Goal: Communication & Community: Answer question/provide support

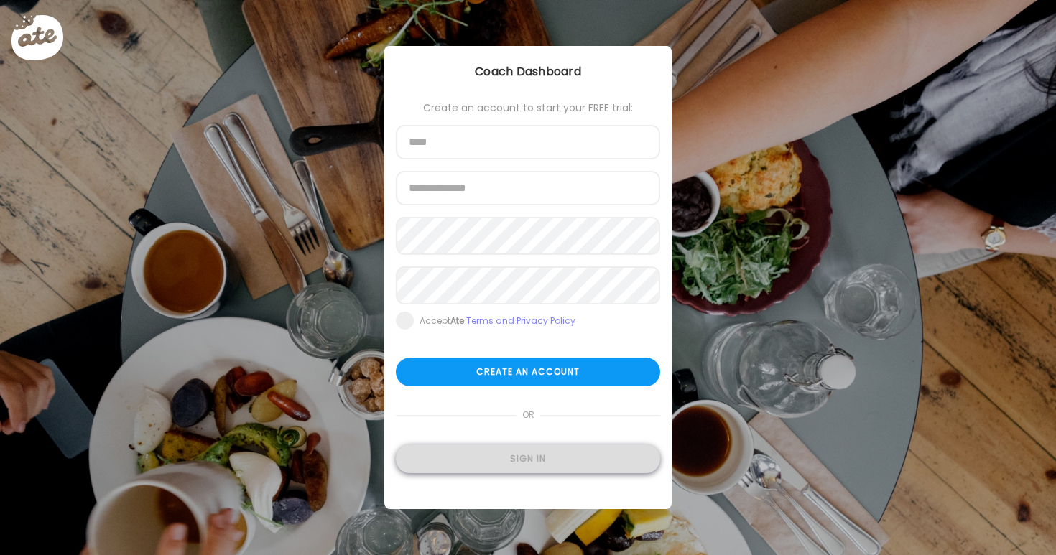
click at [580, 463] on div "Sign in" at bounding box center [528, 459] width 264 height 29
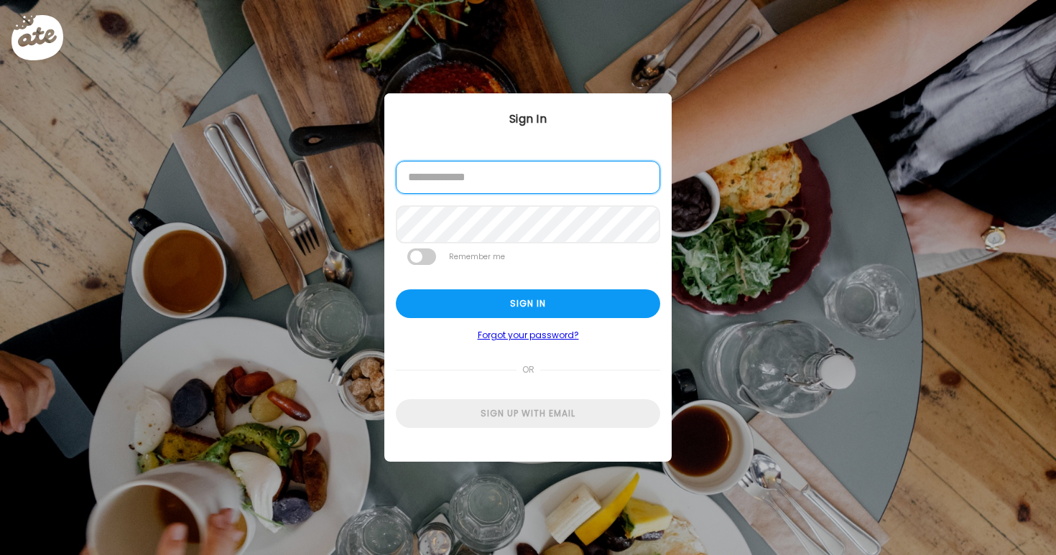
type input "**********"
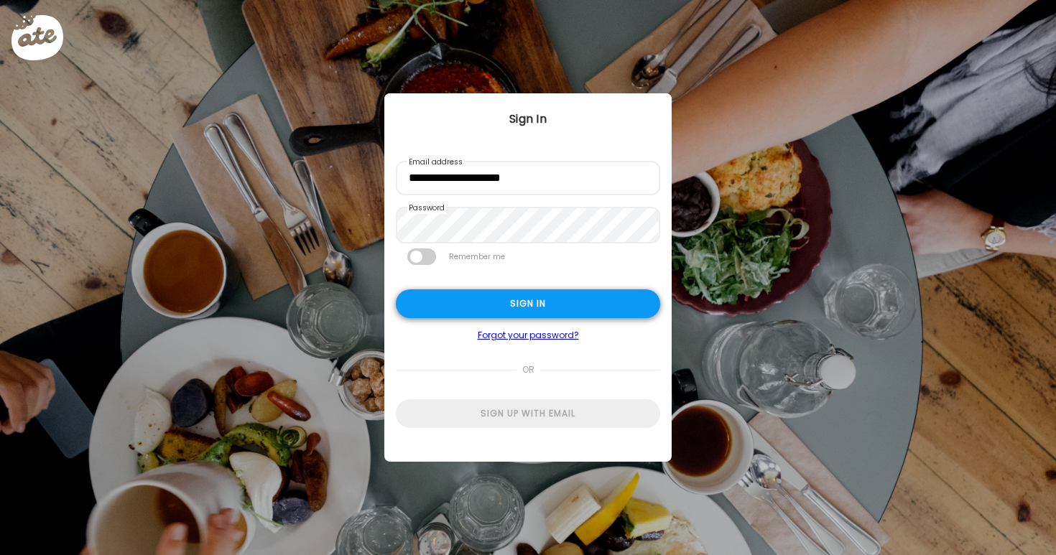
click at [519, 311] on div "Sign in" at bounding box center [528, 303] width 264 height 29
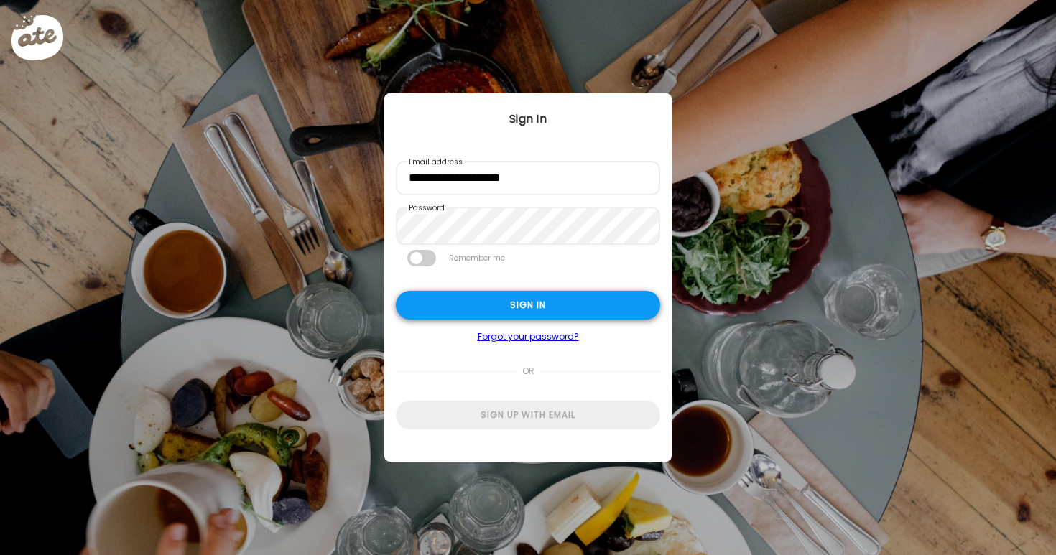
type textarea "**********"
type input "**********"
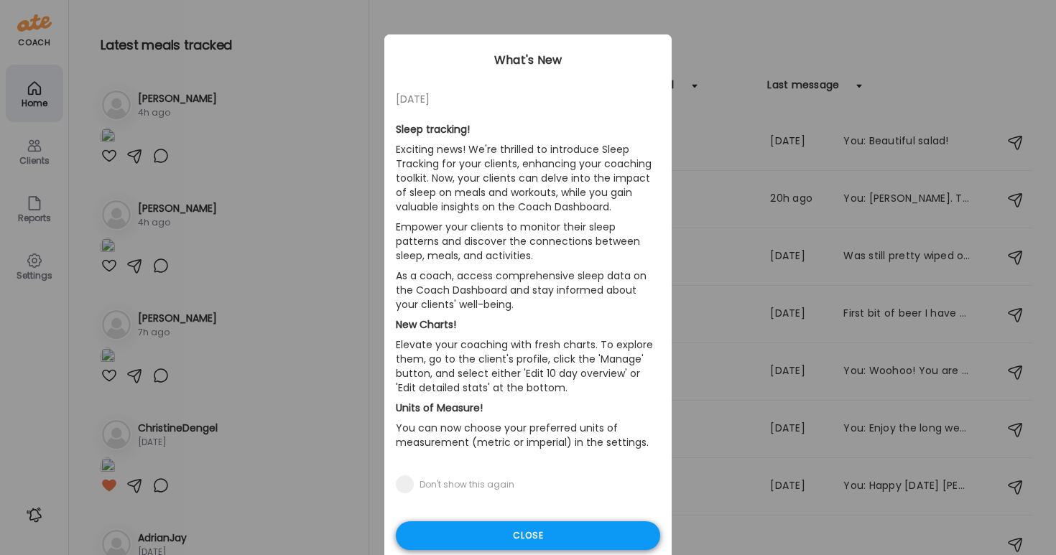
click at [554, 532] on div "Close" at bounding box center [528, 535] width 264 height 29
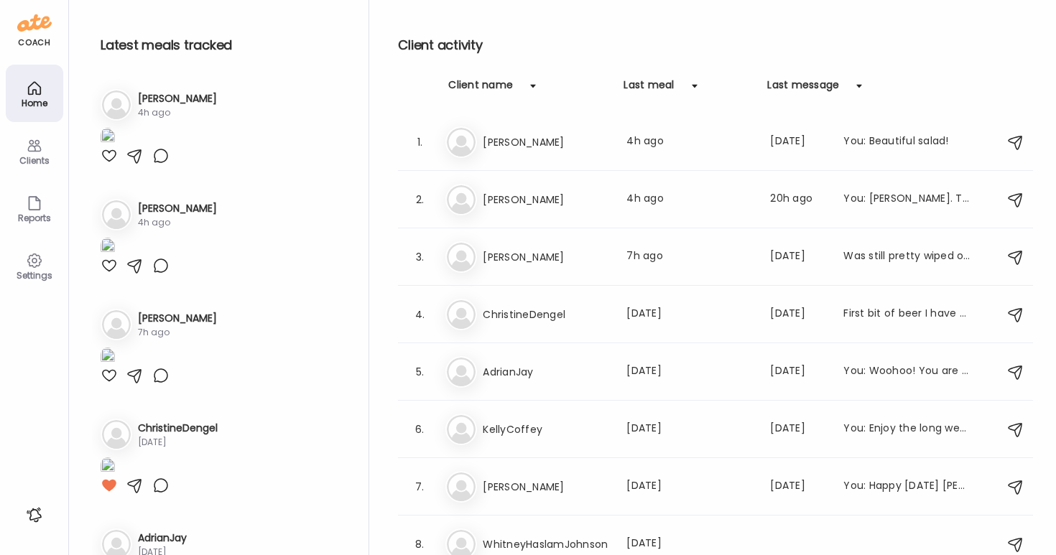
click at [32, 159] on div "Clients" at bounding box center [35, 160] width 52 height 9
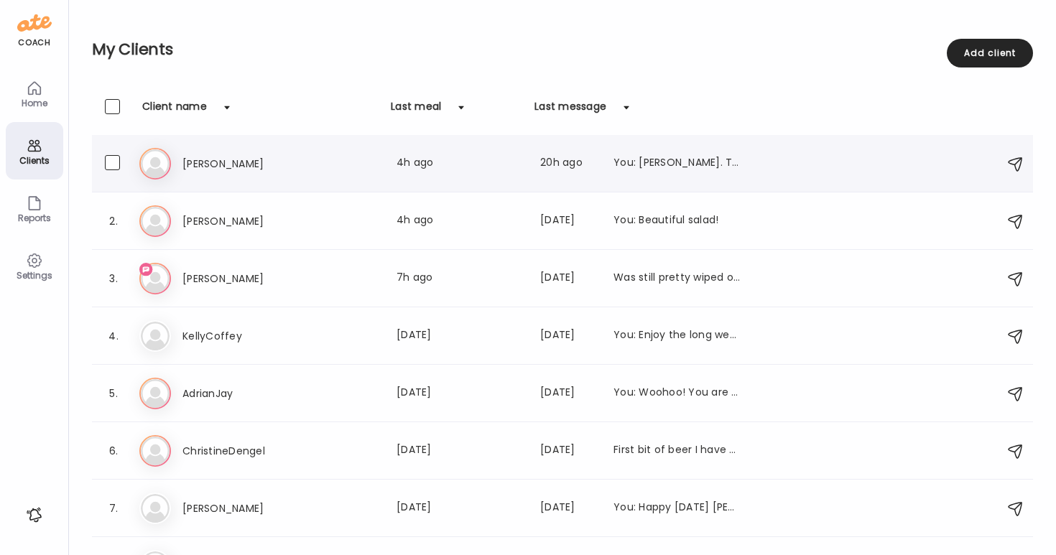
click at [205, 162] on h3 "[PERSON_NAME]" at bounding box center [245, 163] width 126 height 17
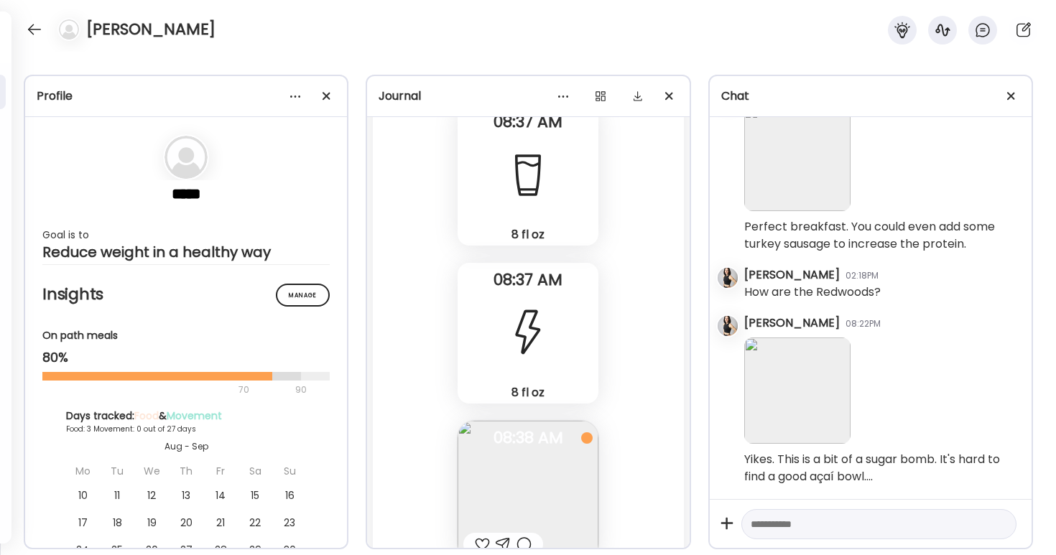
scroll to position [5839, 0]
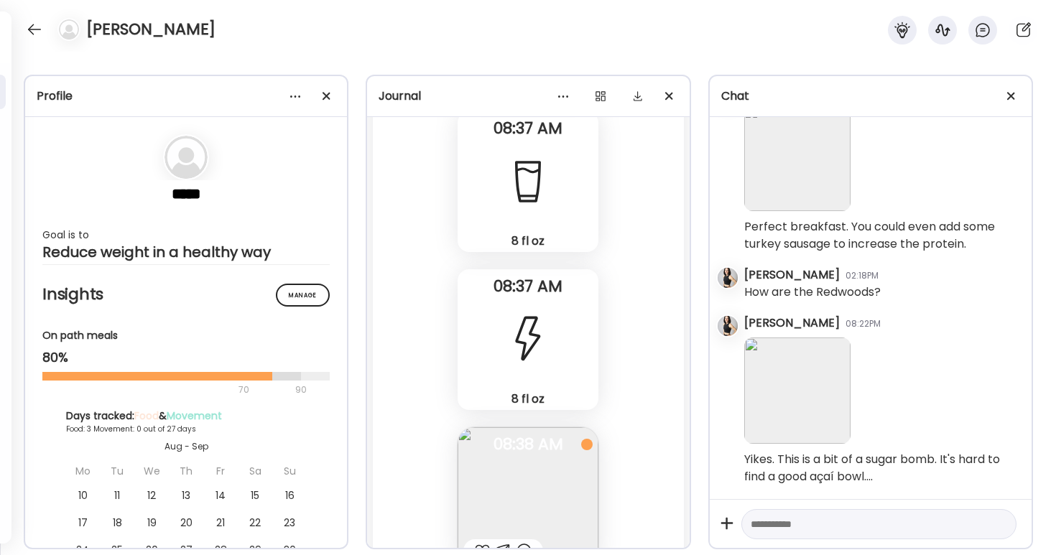
click at [508, 328] on div at bounding box center [528, 340] width 52 height 52
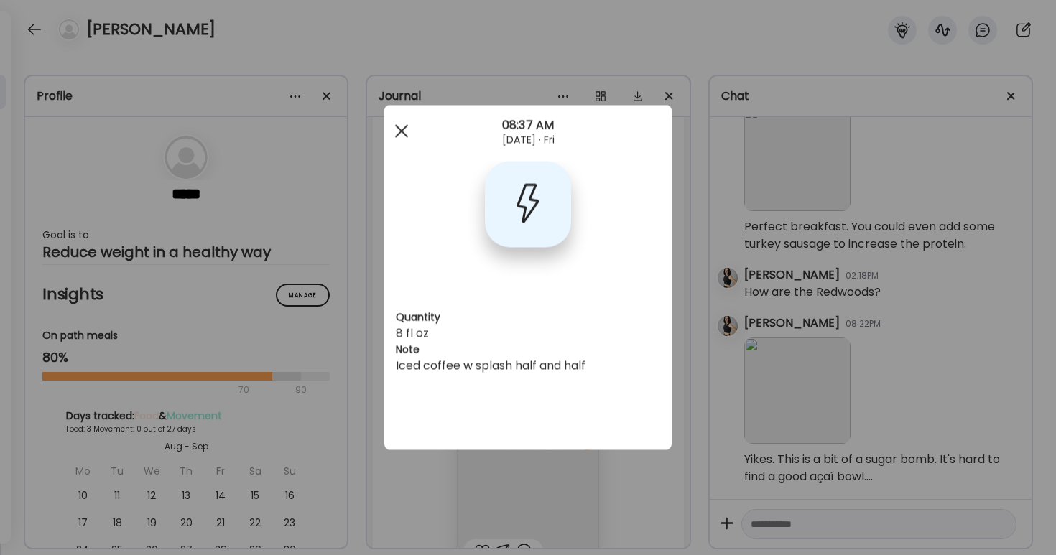
click at [403, 126] on div at bounding box center [401, 131] width 29 height 29
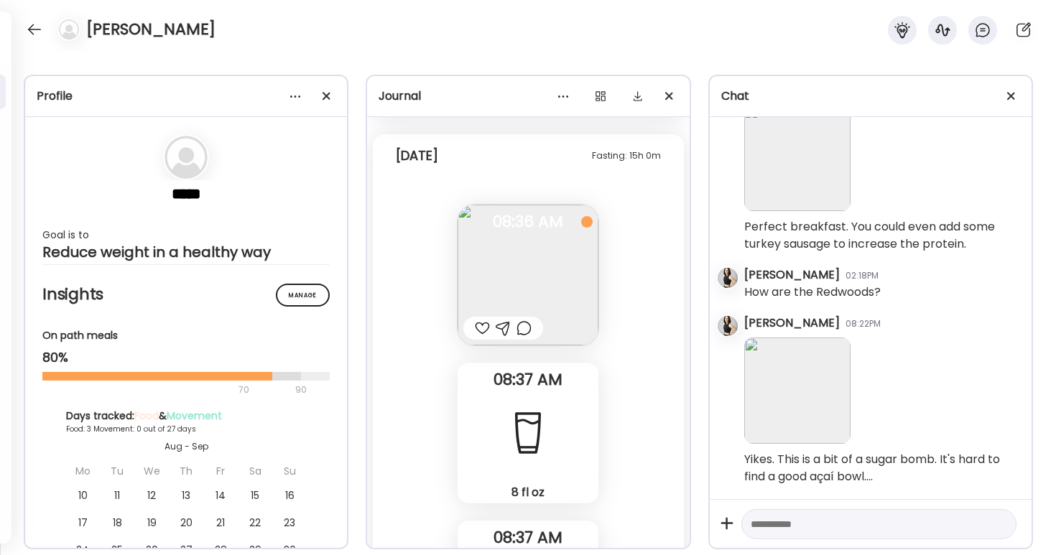
scroll to position [5583, 0]
click at [523, 281] on img at bounding box center [528, 280] width 141 height 141
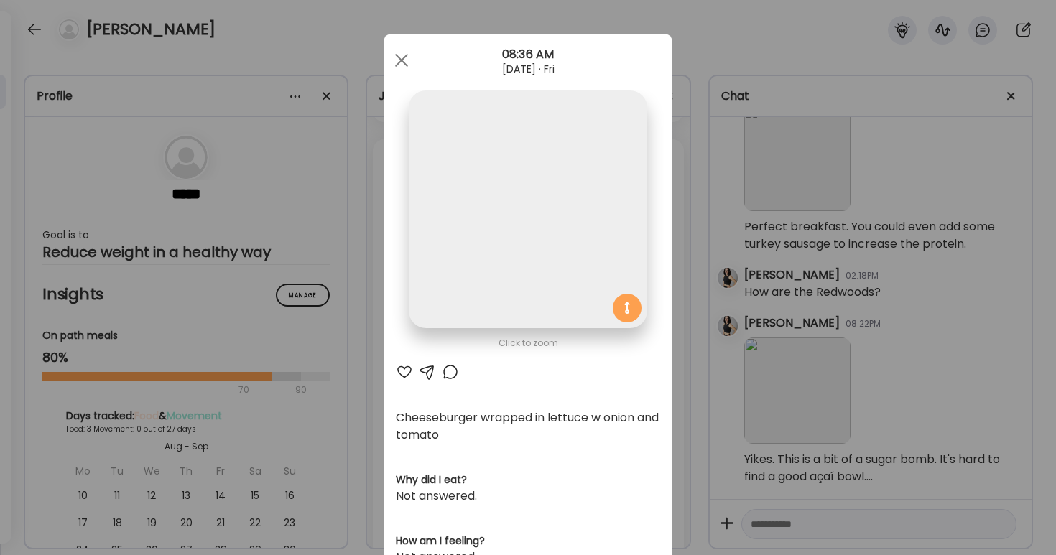
click at [400, 366] on div at bounding box center [404, 371] width 17 height 17
click at [404, 60] on div at bounding box center [401, 60] width 29 height 29
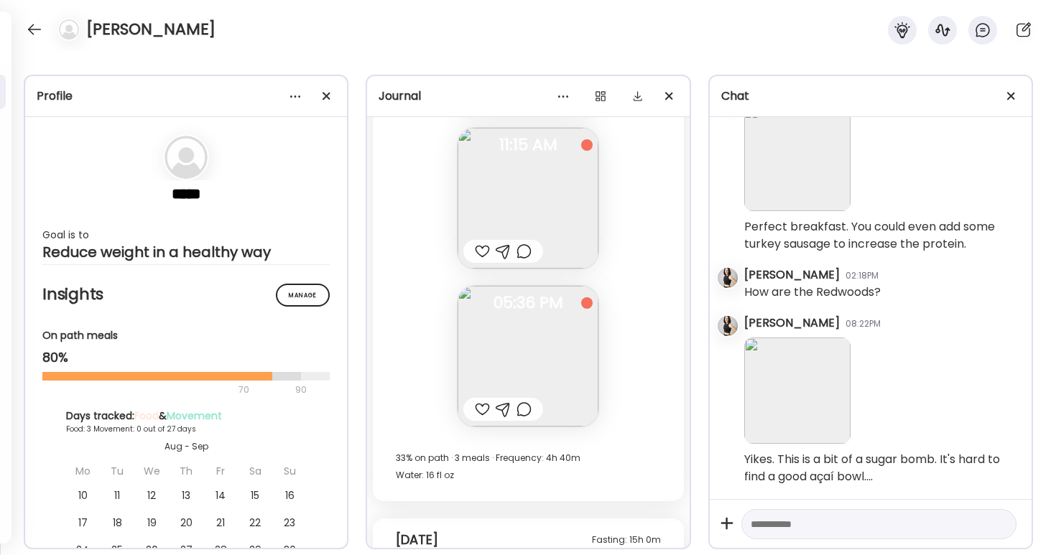
scroll to position [5211, 0]
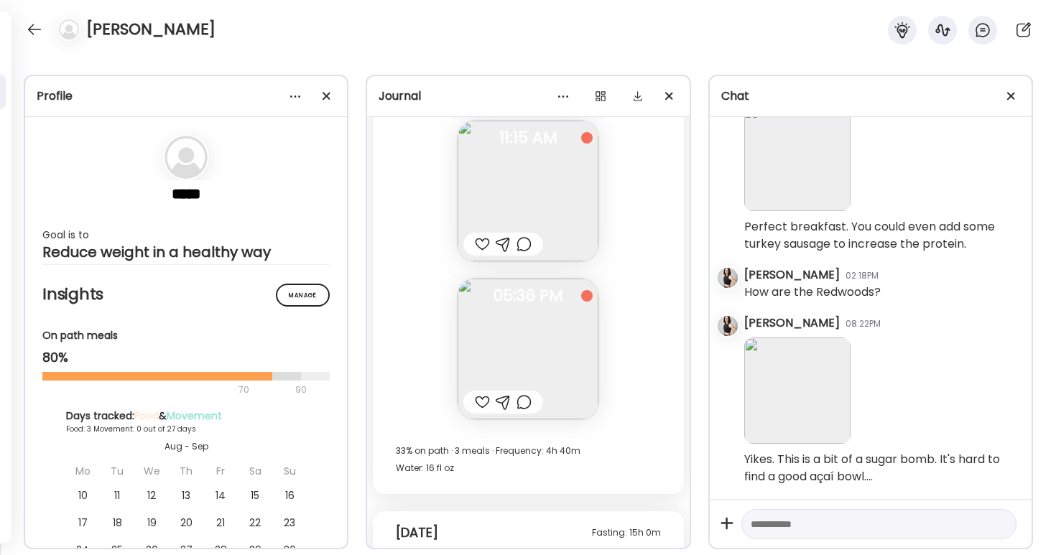
click at [482, 403] on div at bounding box center [482, 402] width 15 height 17
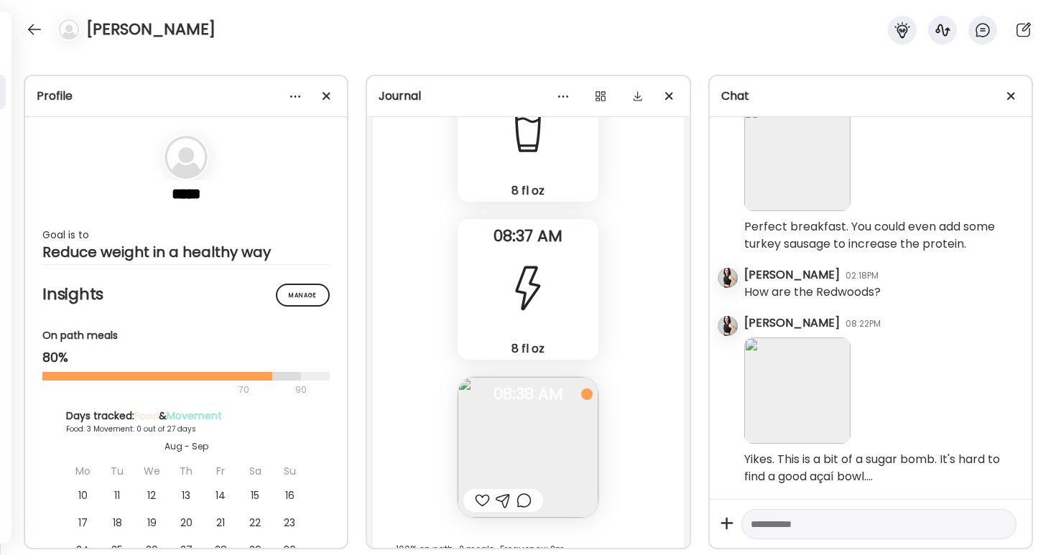
scroll to position [5891, 0]
click at [514, 424] on img at bounding box center [528, 446] width 141 height 141
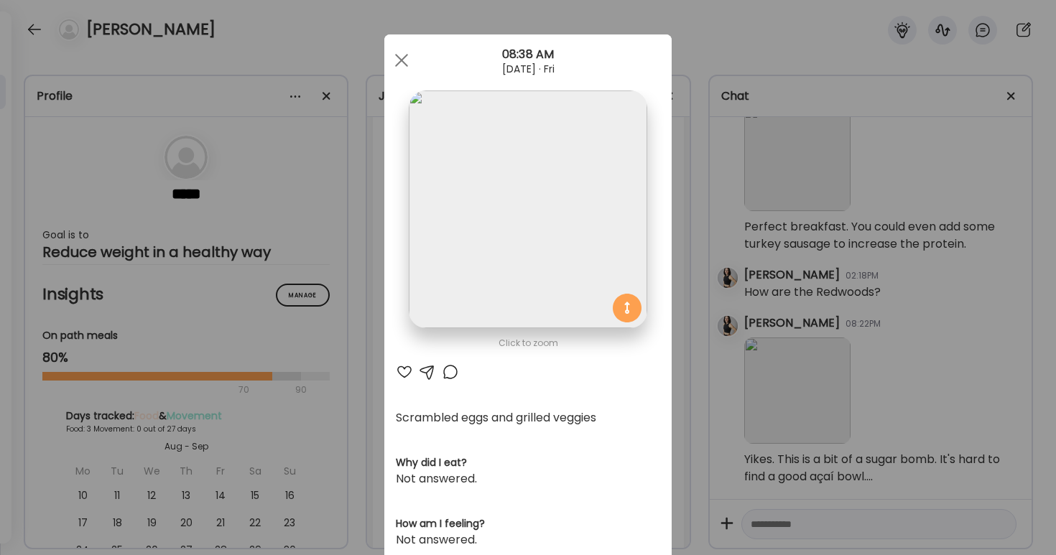
click at [427, 371] on div at bounding box center [427, 371] width 17 height 17
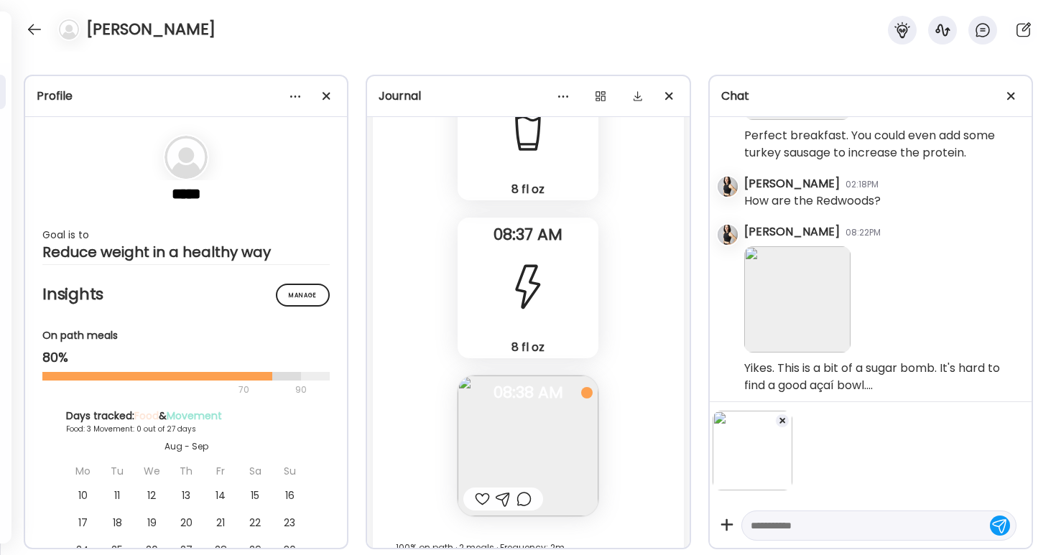
click at [786, 525] on textarea at bounding box center [866, 525] width 231 height 17
type textarea "**********"
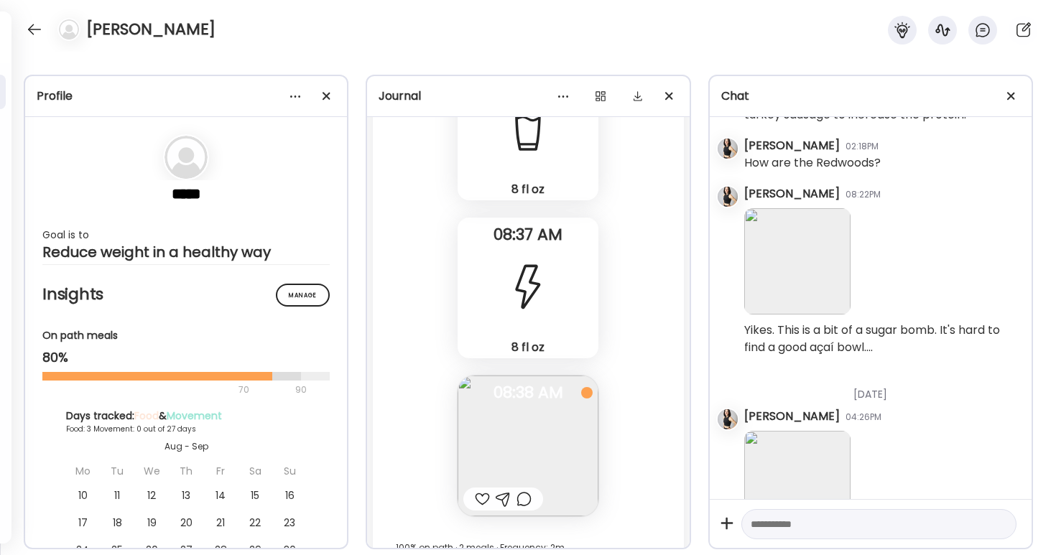
scroll to position [733, 0]
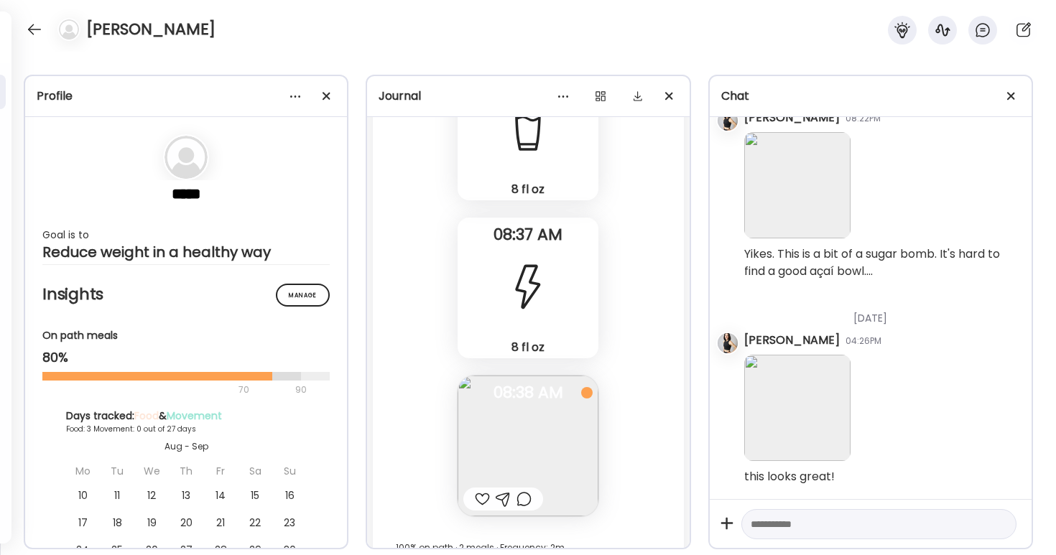
click at [480, 501] on div at bounding box center [482, 499] width 15 height 17
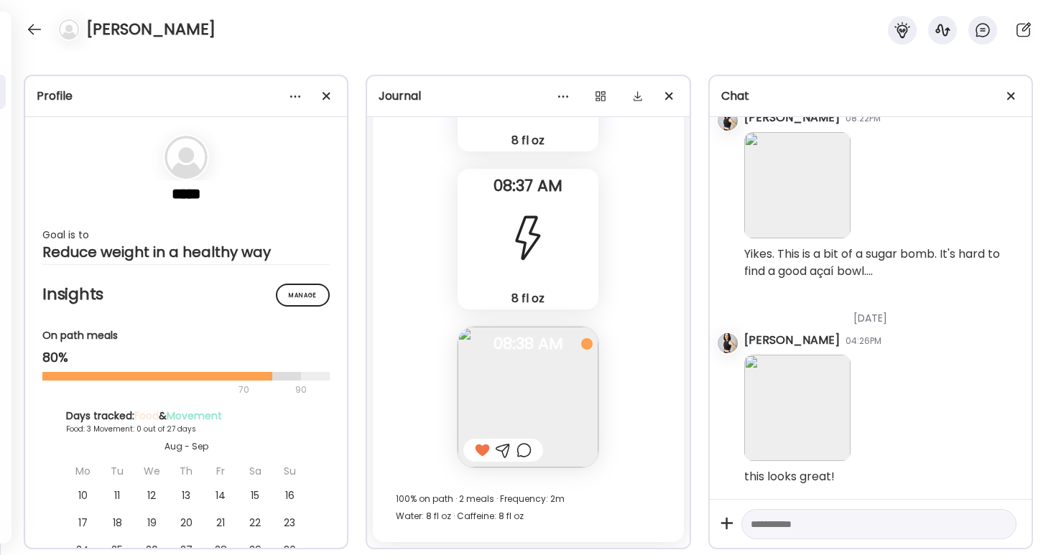
scroll to position [5940, 0]
click at [35, 27] on div at bounding box center [34, 29] width 23 height 23
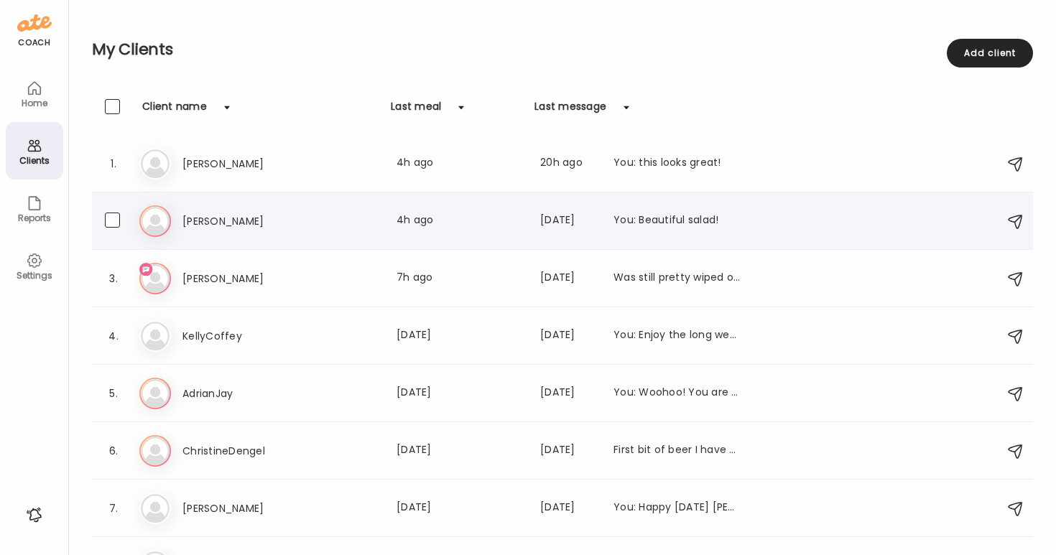
click at [209, 219] on h3 "[PERSON_NAME]" at bounding box center [245, 221] width 126 height 17
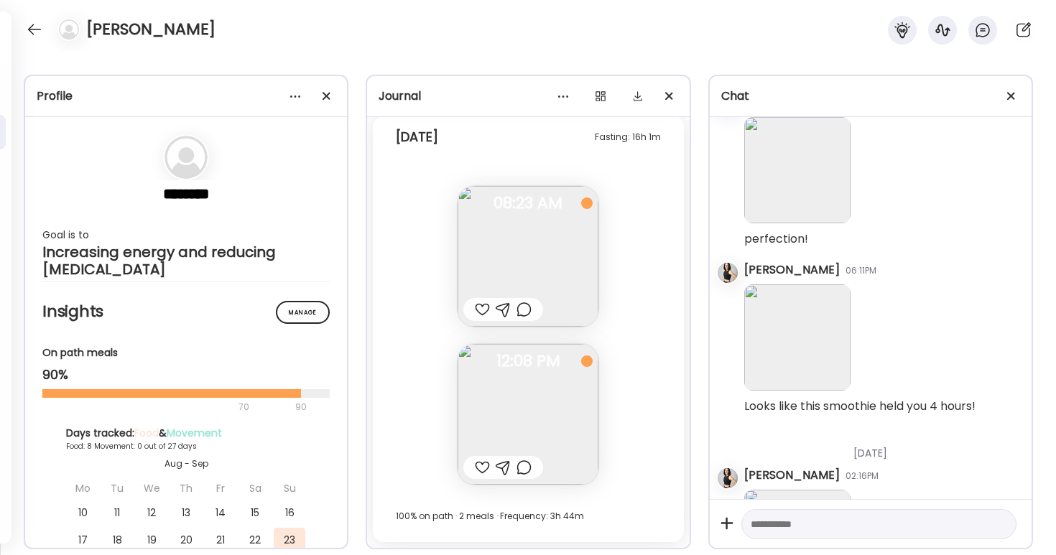
scroll to position [2257, 0]
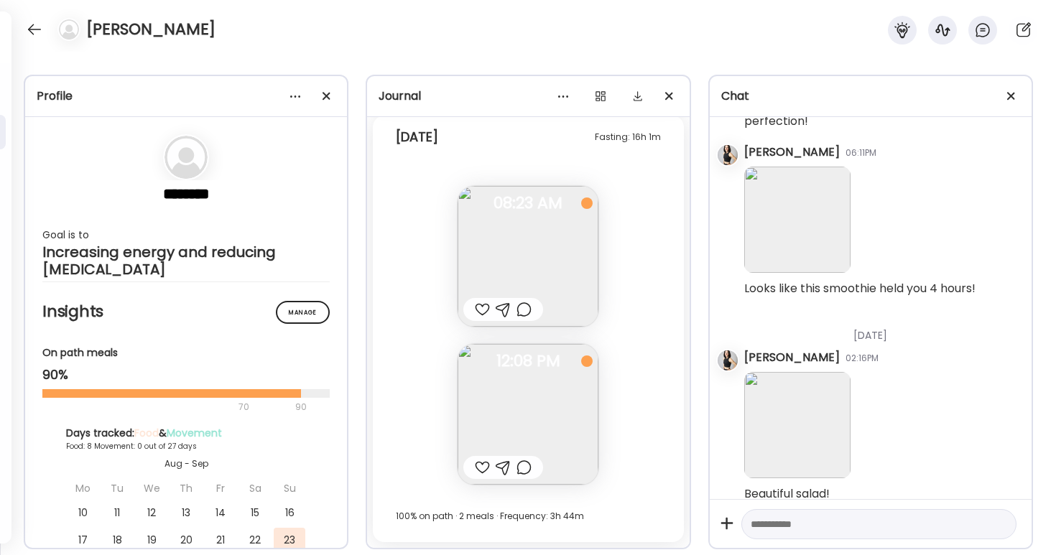
click at [480, 307] on div at bounding box center [482, 309] width 15 height 17
click at [517, 412] on img at bounding box center [528, 414] width 141 height 141
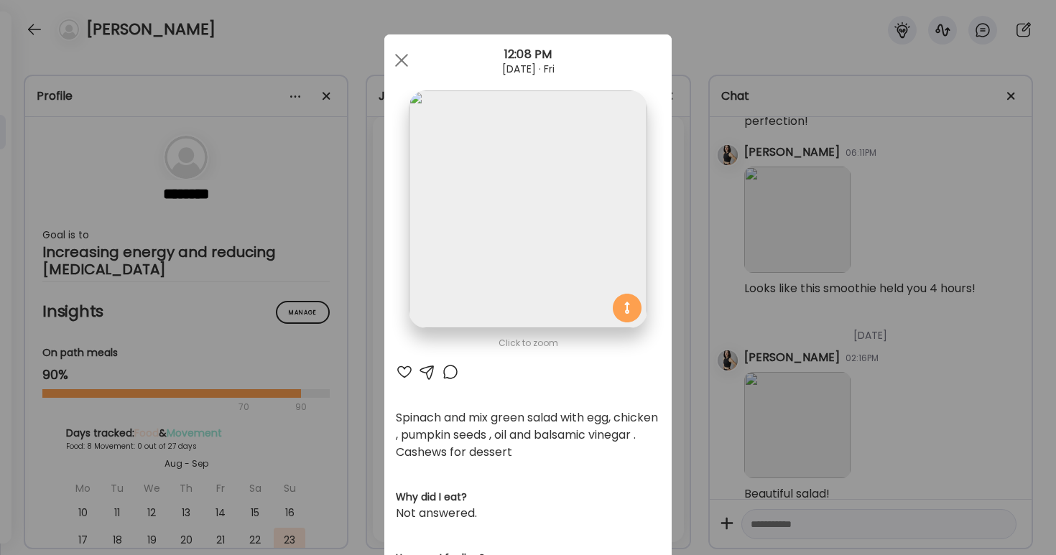
click at [405, 368] on div at bounding box center [404, 371] width 17 height 17
click at [404, 56] on div at bounding box center [401, 60] width 29 height 29
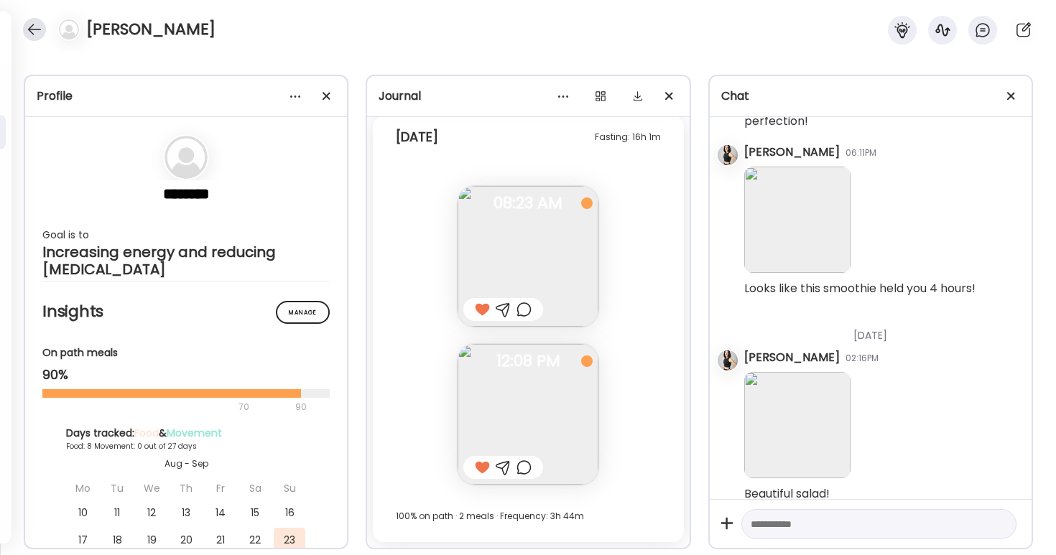
click at [35, 25] on div at bounding box center [34, 29] width 23 height 23
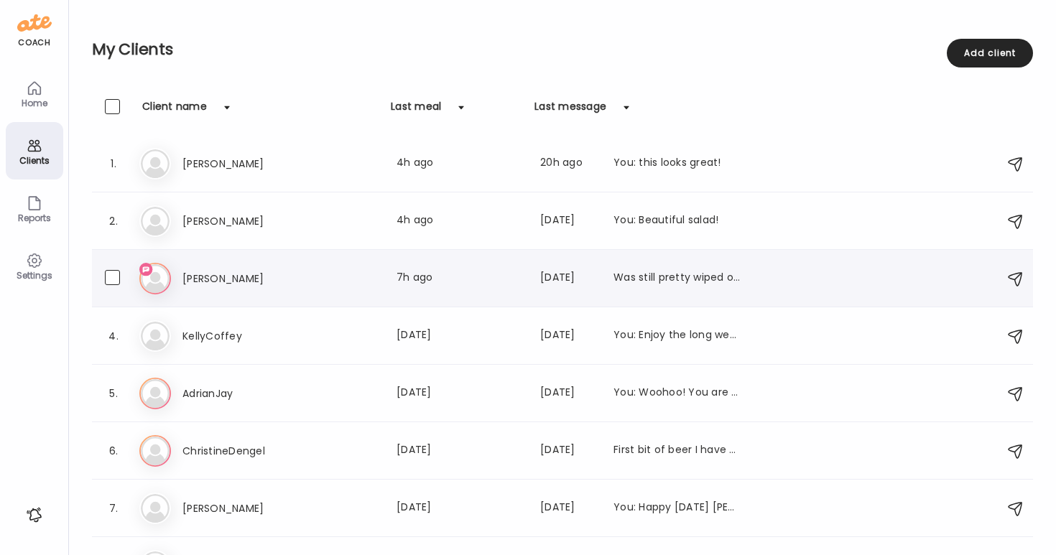
click at [195, 278] on h3 "[PERSON_NAME]" at bounding box center [245, 278] width 126 height 17
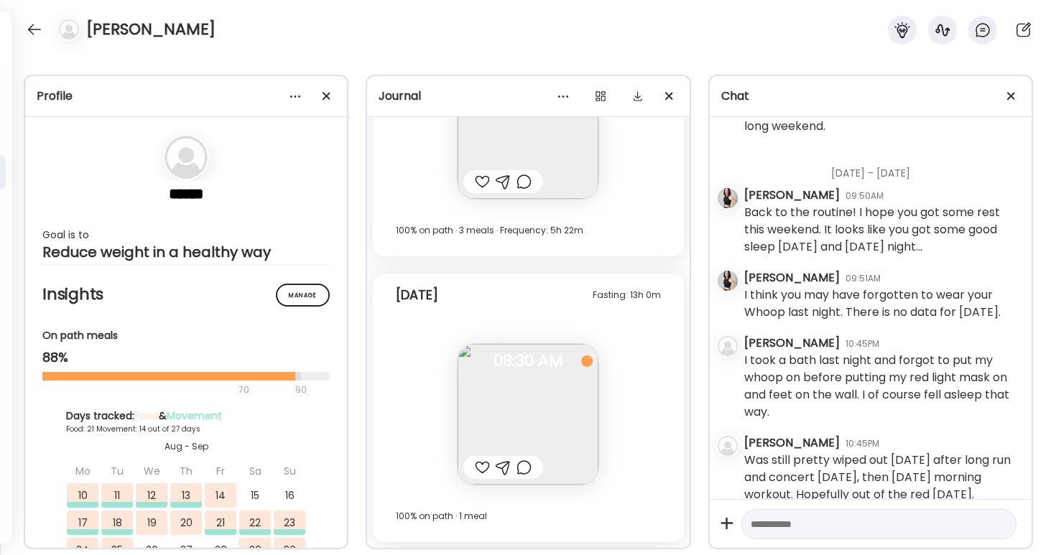
scroll to position [21513, 0]
click at [773, 521] on textarea at bounding box center [866, 524] width 231 height 17
type textarea "**********"
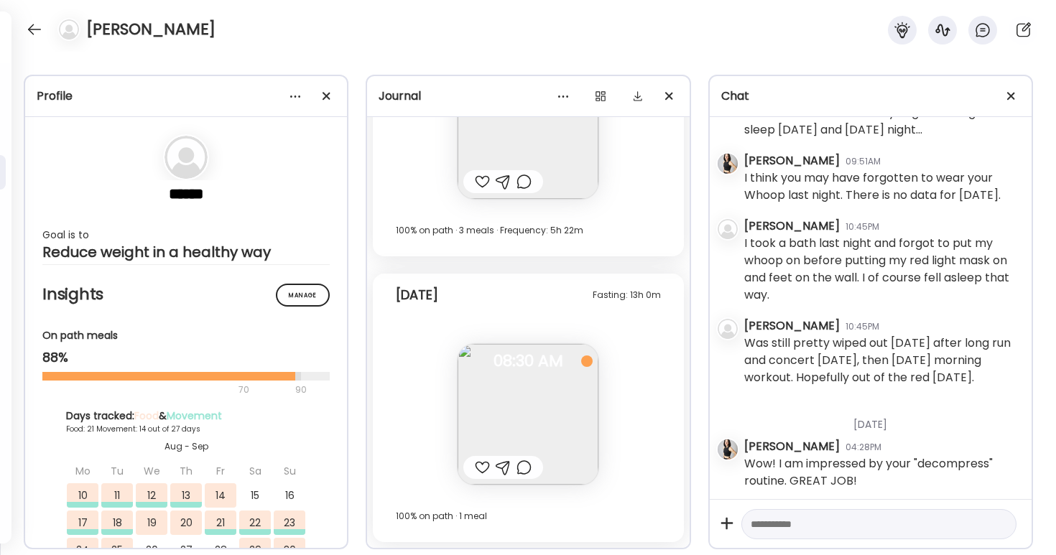
scroll to position [21616, 0]
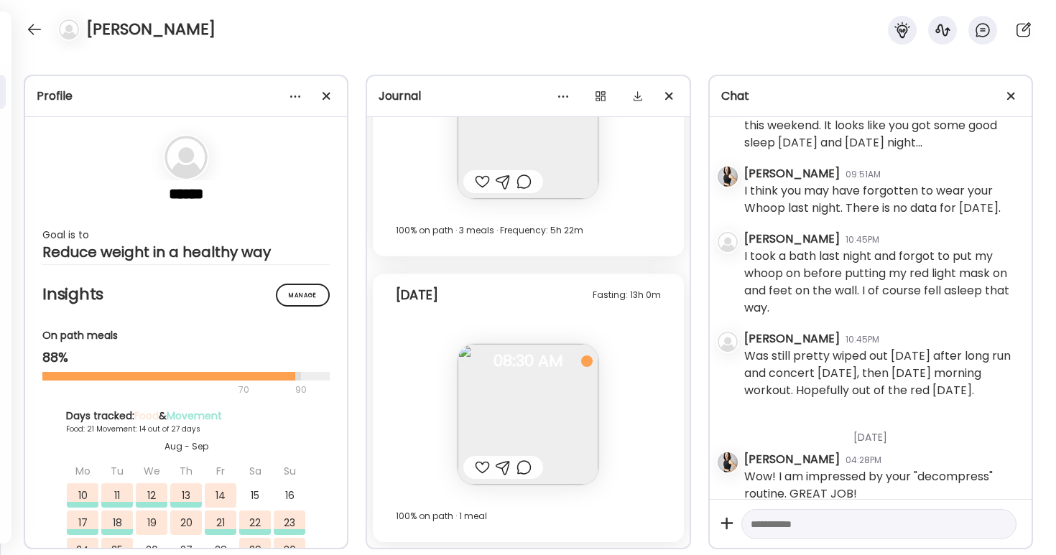
click at [483, 463] on div at bounding box center [482, 467] width 15 height 17
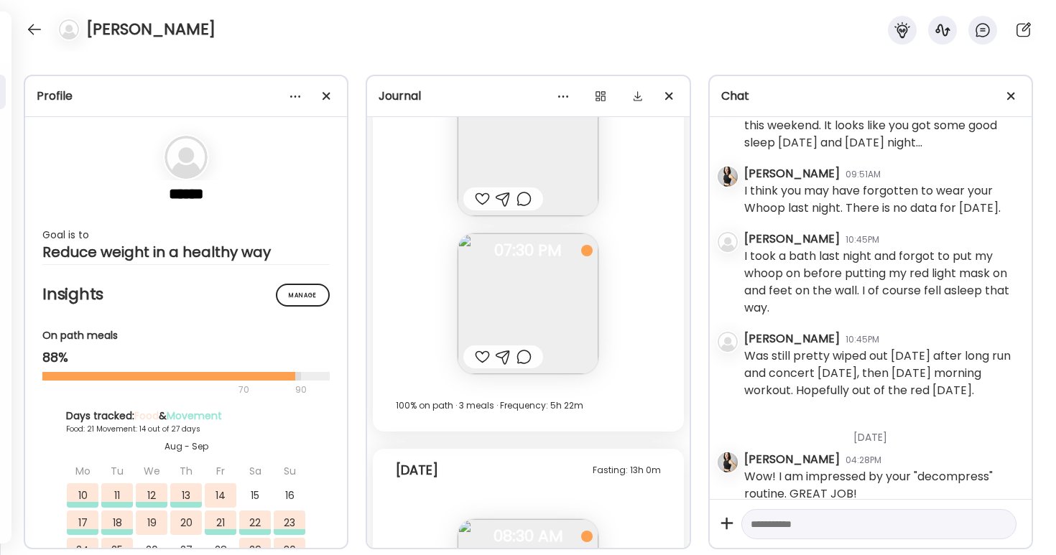
scroll to position [21427, 0]
click at [521, 337] on img at bounding box center [528, 305] width 141 height 141
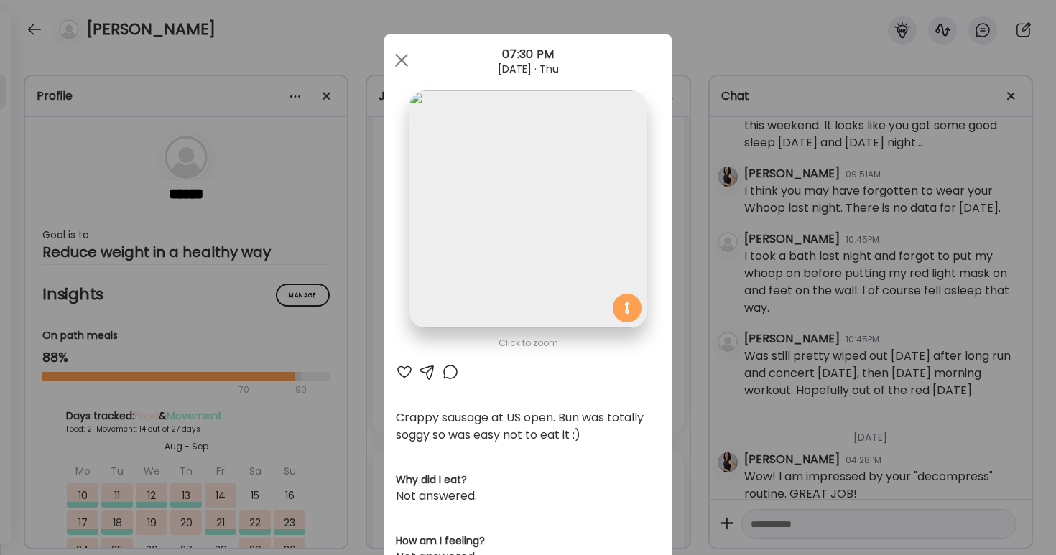
click at [407, 372] on div at bounding box center [404, 371] width 17 height 17
click at [400, 66] on div at bounding box center [401, 60] width 29 height 29
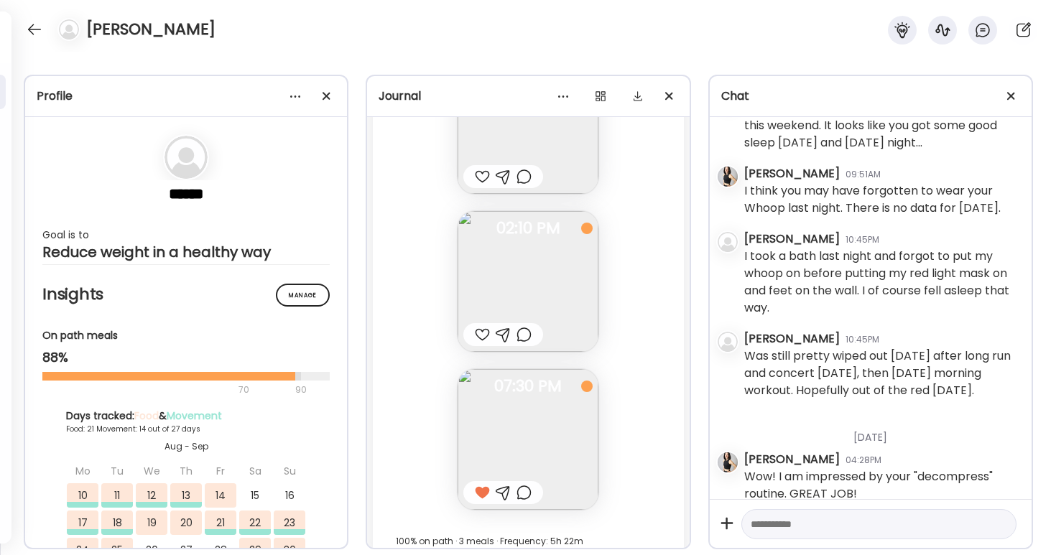
scroll to position [21292, 0]
click at [471, 275] on img at bounding box center [528, 282] width 141 height 141
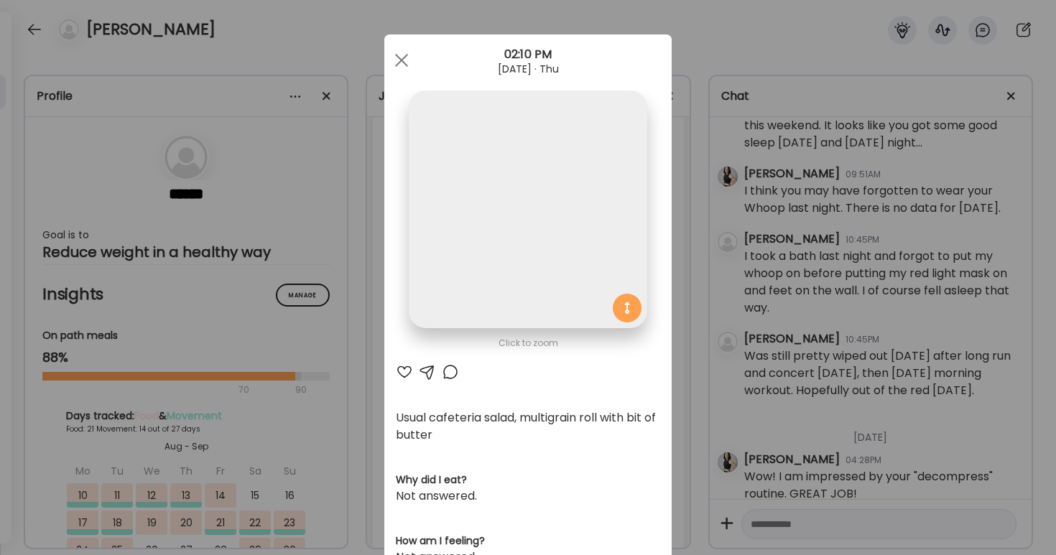
click at [405, 371] on div at bounding box center [404, 371] width 17 height 17
click at [401, 55] on div at bounding box center [401, 60] width 29 height 29
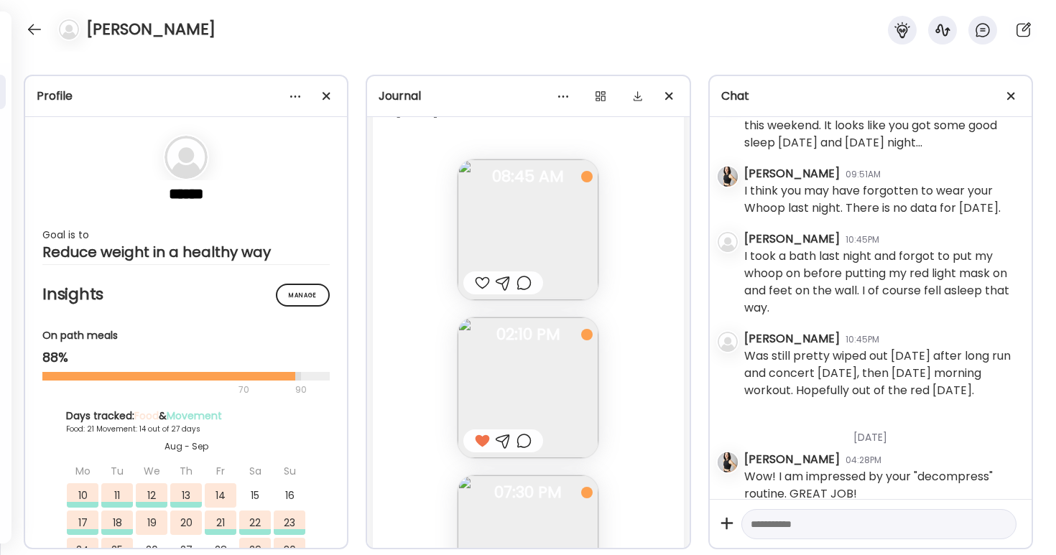
scroll to position [21187, 0]
click at [480, 280] on div at bounding box center [482, 282] width 15 height 17
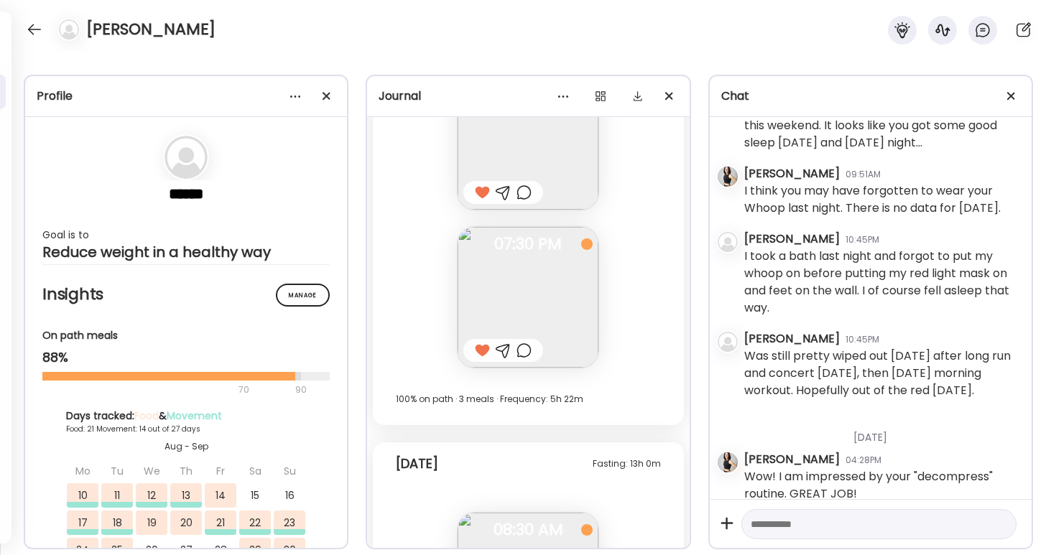
scroll to position [21507, 0]
